Goal: Use online tool/utility: Utilize a website feature to perform a specific function

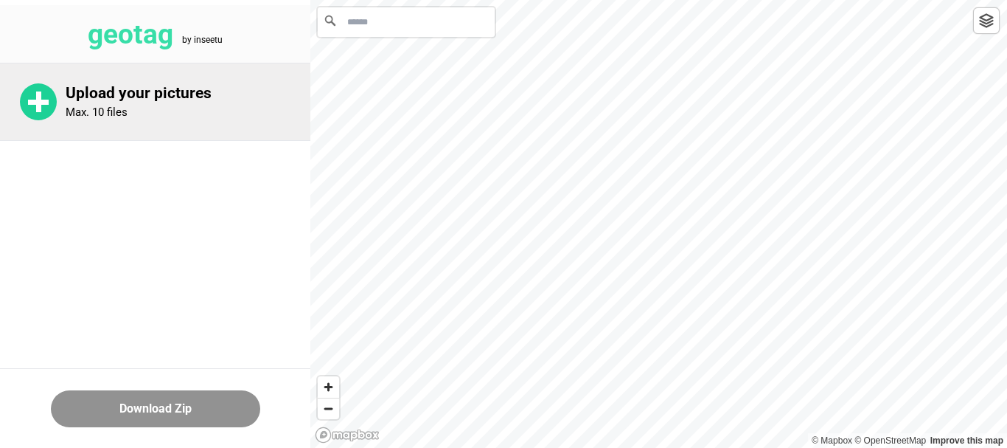
click at [102, 108] on p "Max. 10 files" at bounding box center [97, 111] width 62 height 13
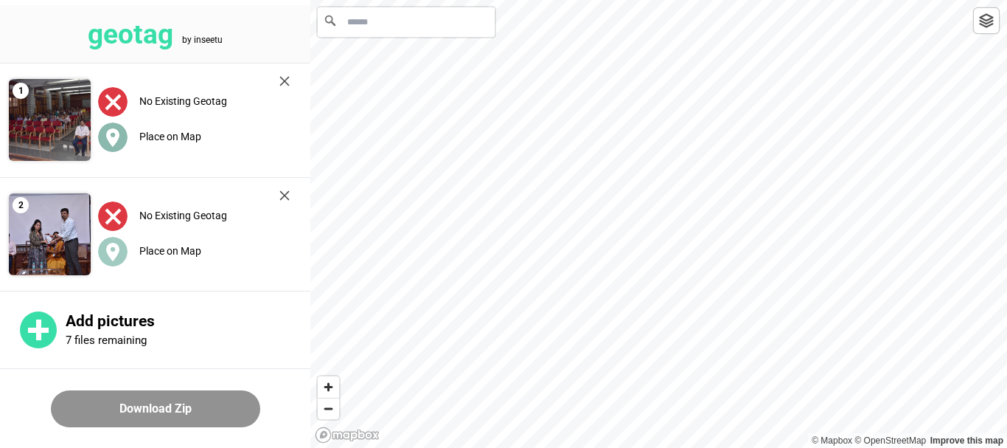
click at [178, 136] on label "Place on Map" at bounding box center [170, 137] width 62 height 12
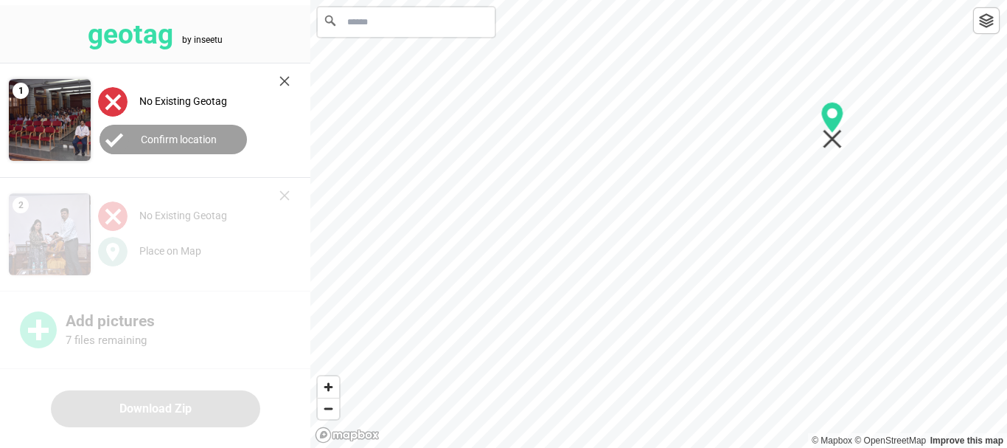
click at [828, 137] on icon "Map marker" at bounding box center [832, 125] width 23 height 47
click at [878, 0] on div at bounding box center [658, 0] width 697 height 0
drag, startPoint x: 483, startPoint y: 160, endPoint x: 877, endPoint y: 247, distance: 403.3
click at [878, 249] on icon "Map marker" at bounding box center [878, 247] width 19 height 19
click at [679, 0] on div at bounding box center [658, 0] width 697 height 0
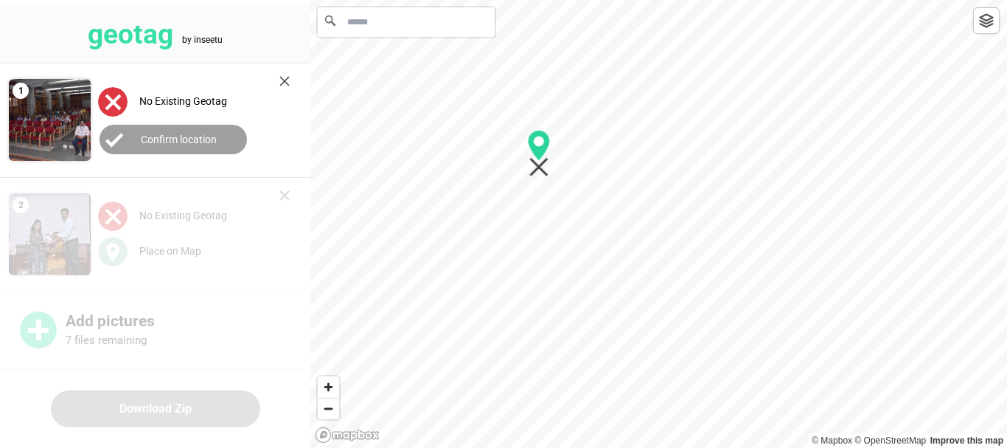
click at [529, 0] on div at bounding box center [658, 0] width 697 height 0
click at [528, 0] on div at bounding box center [658, 0] width 697 height 0
click at [398, 0] on div at bounding box center [658, 0] width 697 height 0
drag, startPoint x: 821, startPoint y: 177, endPoint x: 434, endPoint y: 243, distance: 392.1
click at [431, 246] on icon "Map marker" at bounding box center [432, 227] width 23 height 47
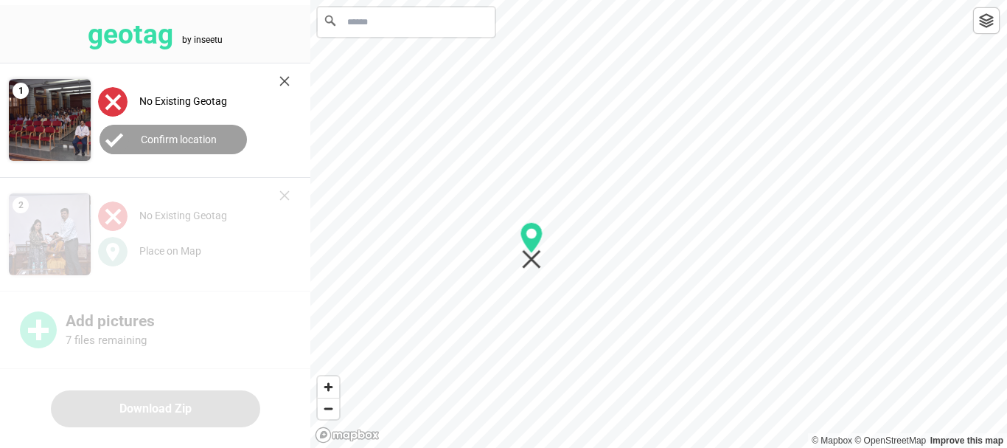
click at [534, 0] on div at bounding box center [658, 0] width 697 height 0
click at [502, 0] on div at bounding box center [658, 0] width 697 height 0
click at [612, 159] on icon "Map marker" at bounding box center [611, 156] width 19 height 19
click at [186, 145] on button "Confirm location" at bounding box center [173, 139] width 147 height 29
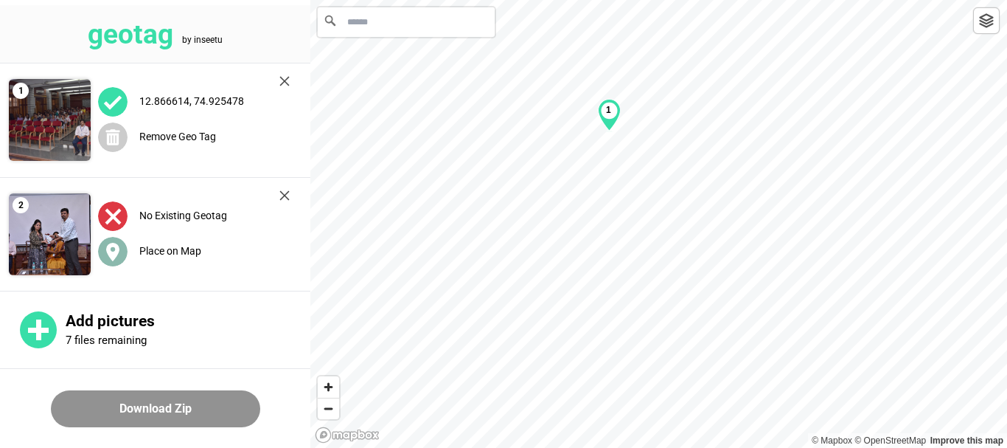
click at [178, 258] on div "Place on Map" at bounding box center [194, 251] width 192 height 30
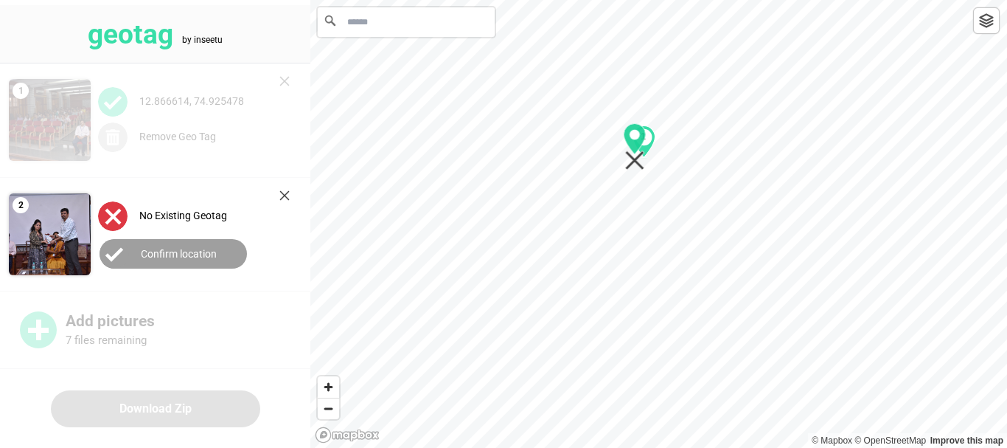
drag, startPoint x: 691, startPoint y: 265, endPoint x: 636, endPoint y: 159, distance: 119.4
click at [633, 161] on icon "Map marker" at bounding box center [634, 160] width 19 height 19
click at [195, 257] on label "Confirm location" at bounding box center [179, 254] width 76 height 12
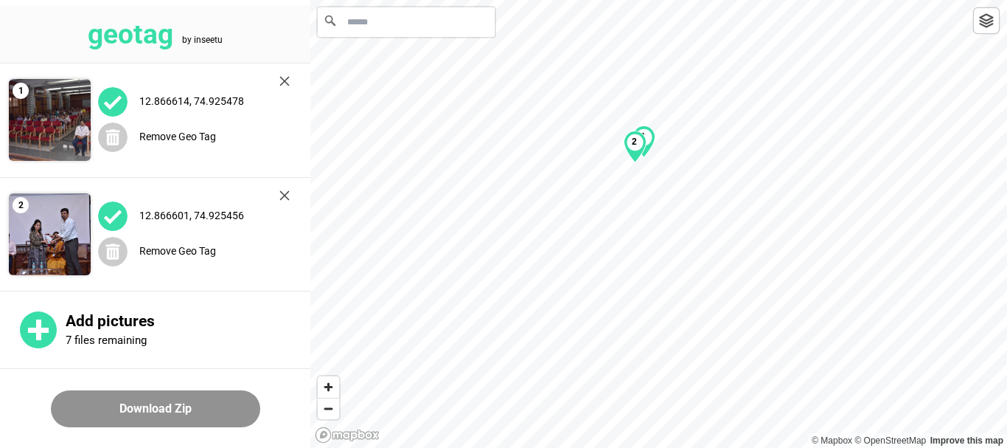
scroll to position [119, 0]
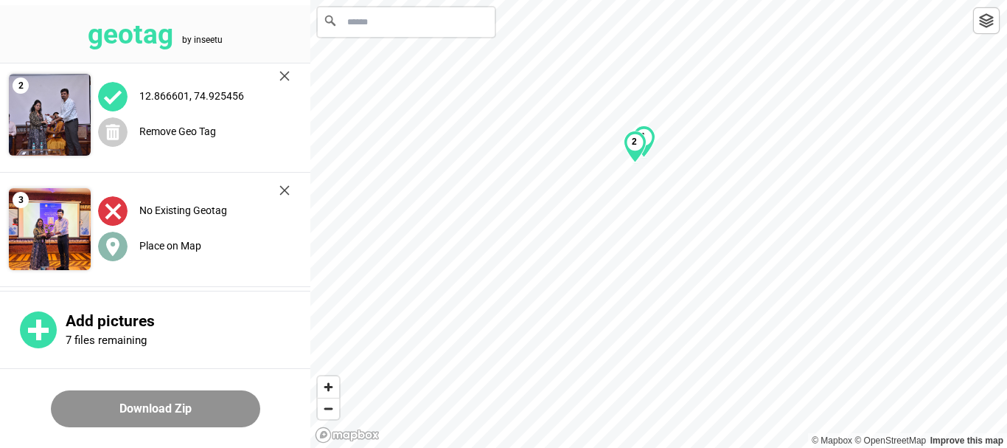
click at [173, 246] on label "Place on Map" at bounding box center [170, 246] width 62 height 12
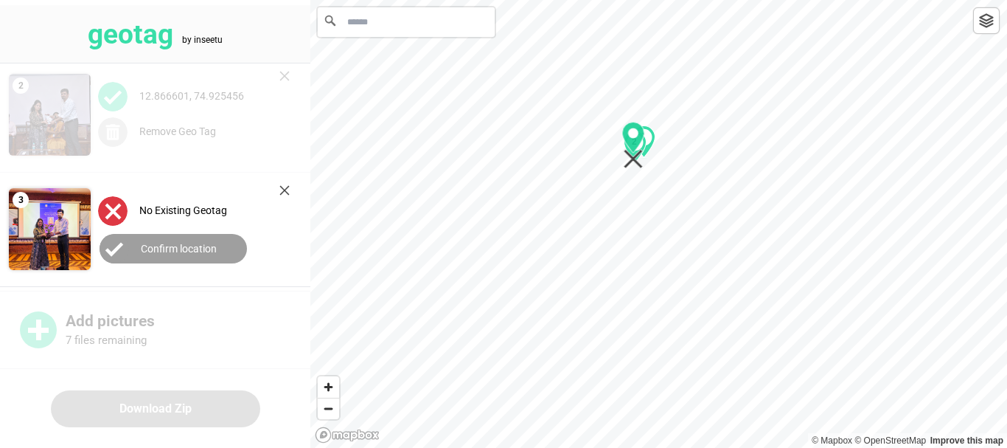
drag, startPoint x: 659, startPoint y: 241, endPoint x: 621, endPoint y: 178, distance: 73.1
click at [633, 163] on icon "Map marker" at bounding box center [633, 145] width 23 height 47
click at [139, 251] on button "Confirm location" at bounding box center [173, 248] width 147 height 29
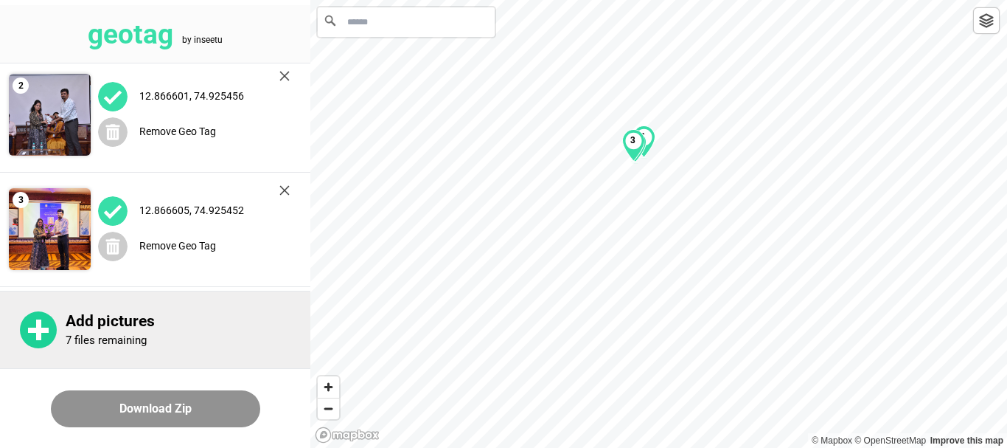
click at [122, 332] on div "Add pictures 7 files remaining" at bounding box center [188, 329] width 245 height 35
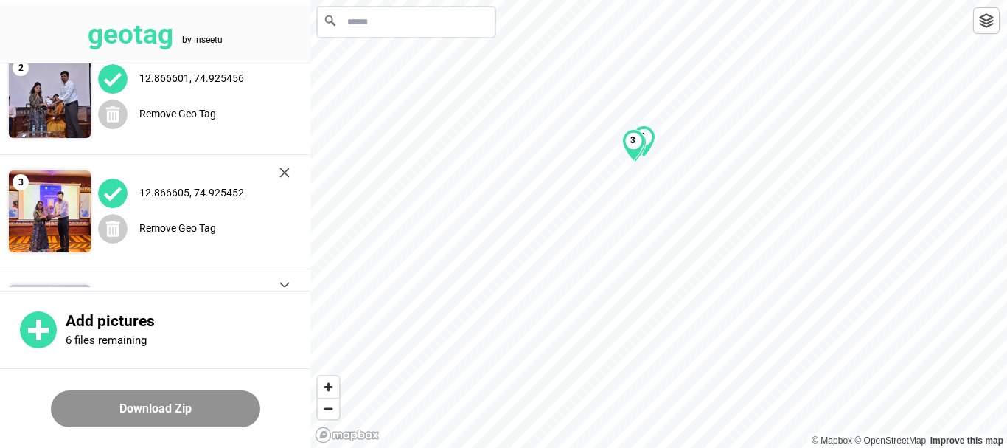
scroll to position [234, 0]
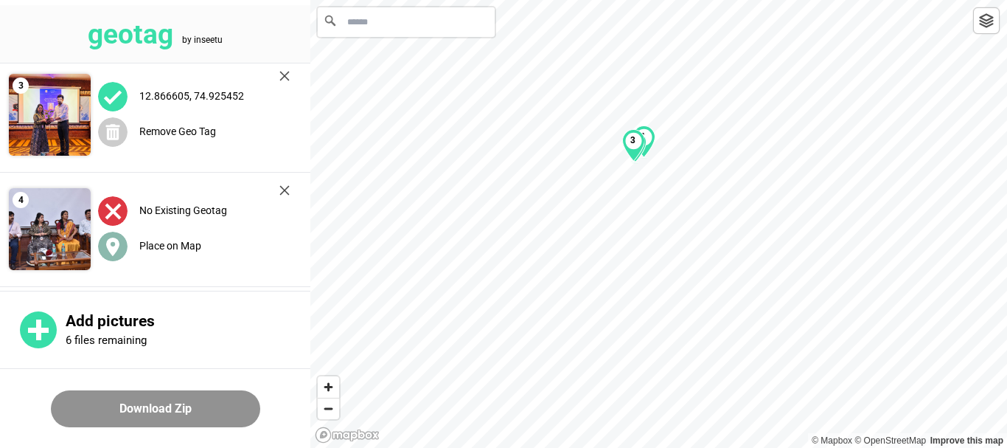
click at [176, 241] on label "Place on Map" at bounding box center [170, 246] width 62 height 12
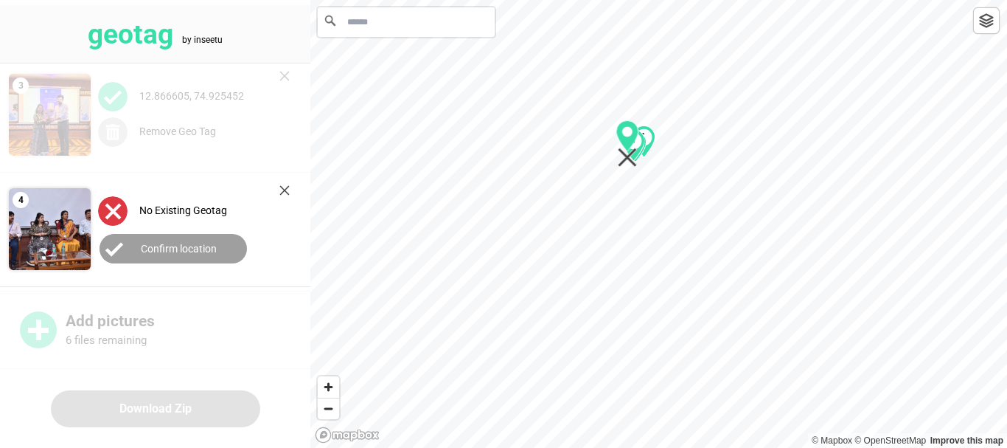
drag, startPoint x: 657, startPoint y: 242, endPoint x: 626, endPoint y: 161, distance: 86.1
click at [626, 161] on icon "Map marker" at bounding box center [627, 143] width 23 height 47
click at [149, 253] on label "Confirm location" at bounding box center [179, 249] width 76 height 12
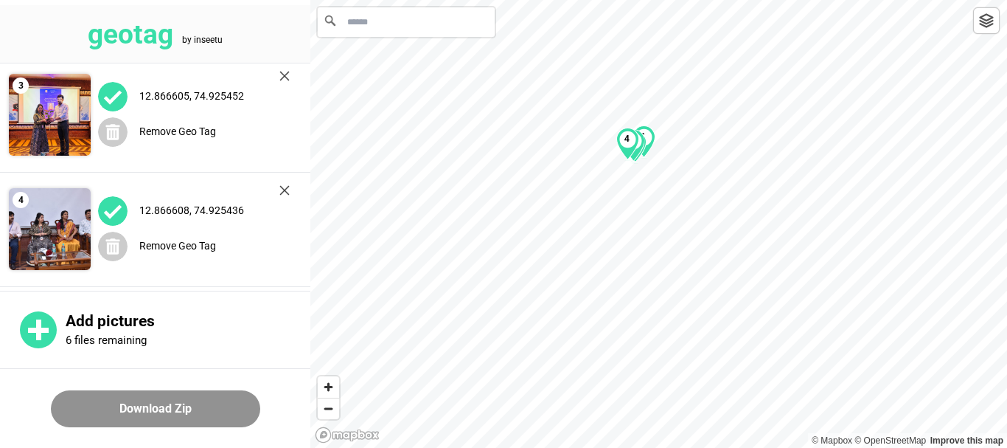
click at [190, 402] on button "Download Zip" at bounding box center [155, 408] width 209 height 37
